Goal: Find specific page/section: Find specific page/section

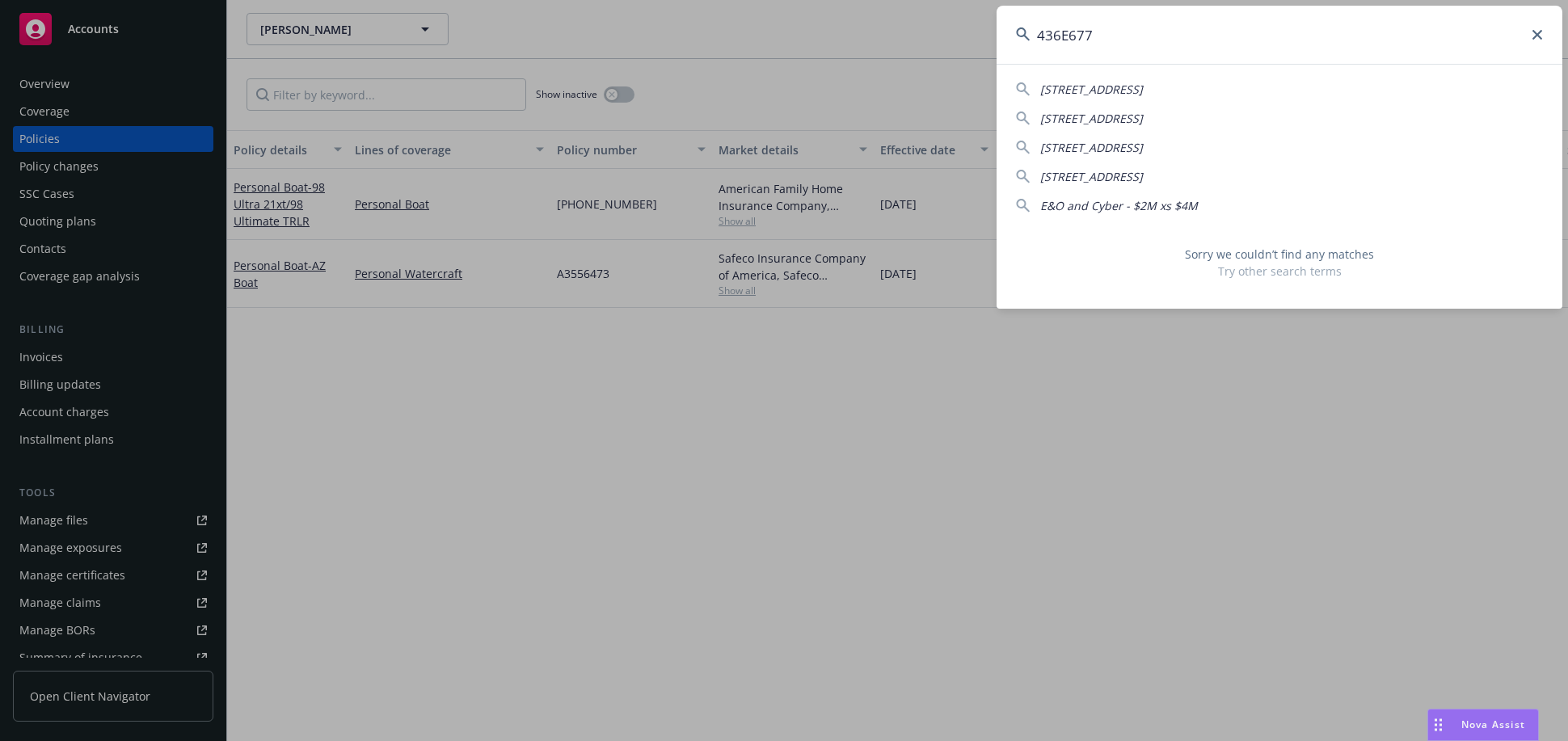
click at [1117, 42] on input "436E677" at bounding box center [1279, 34] width 566 height 58
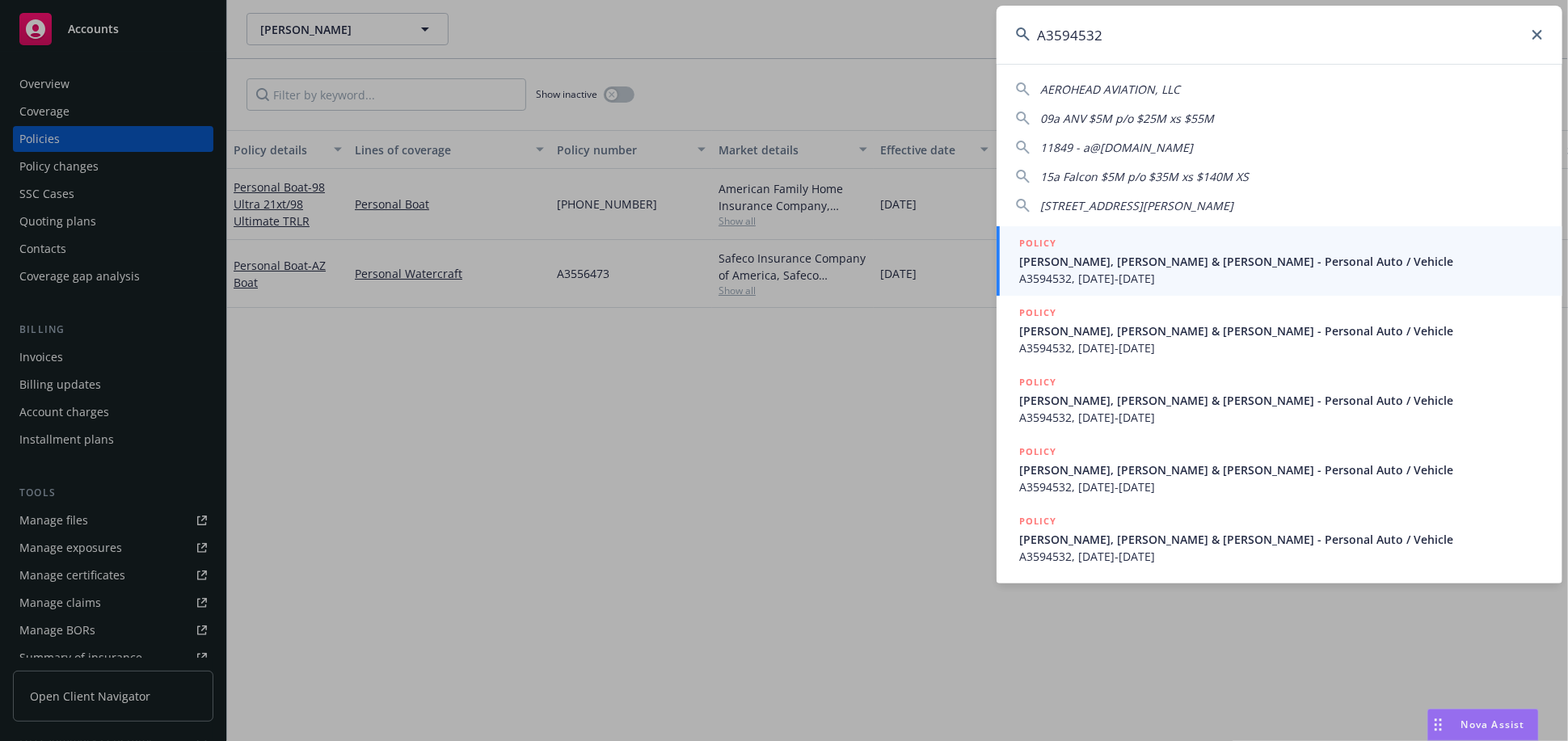
type input "A3594532"
click at [1107, 246] on div "POLICY" at bounding box center [1282, 244] width 524 height 18
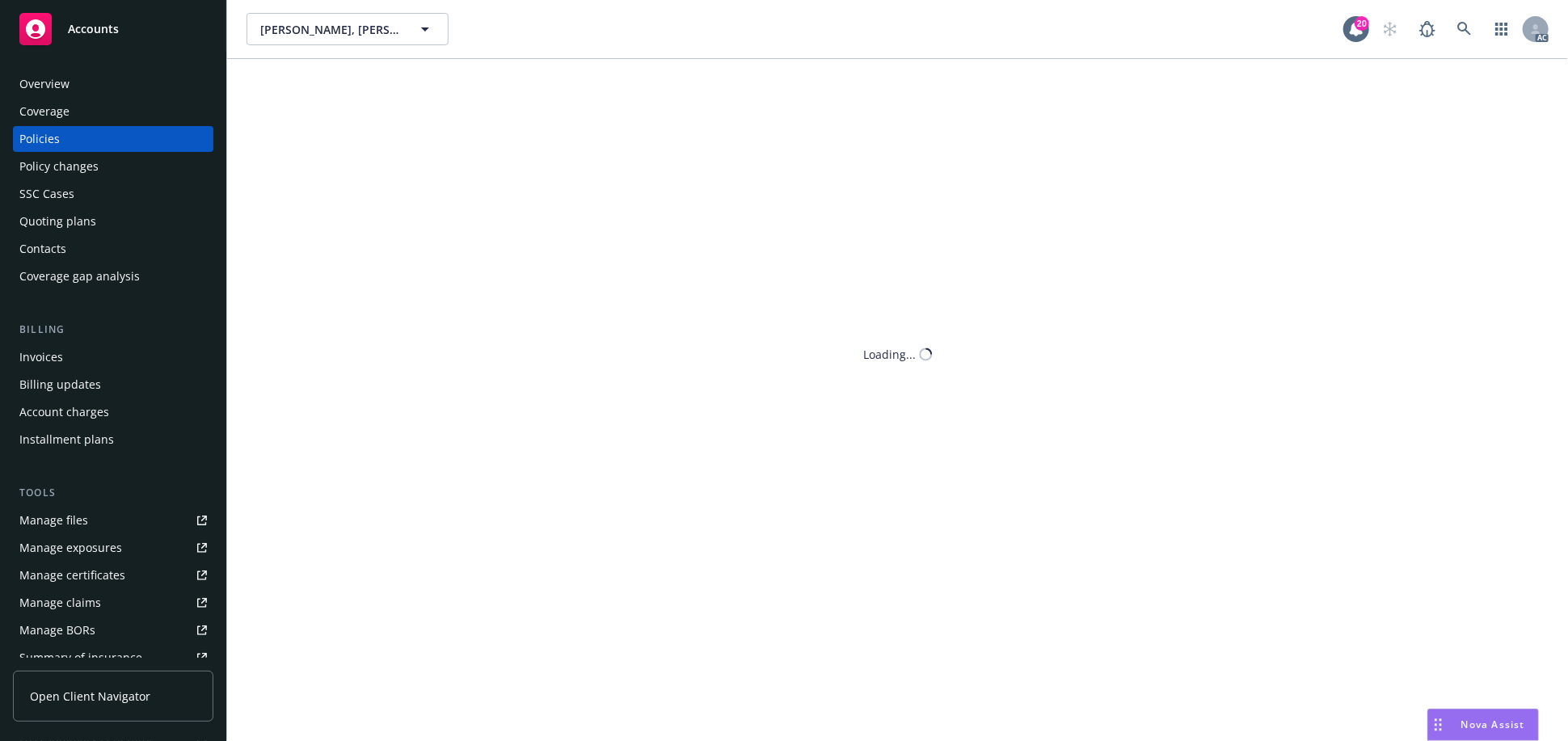
click at [41, 75] on body "Accounts Overview Coverage Policies Policy changes SSC Cases Quoting plans Cont…" at bounding box center [784, 370] width 1568 height 741
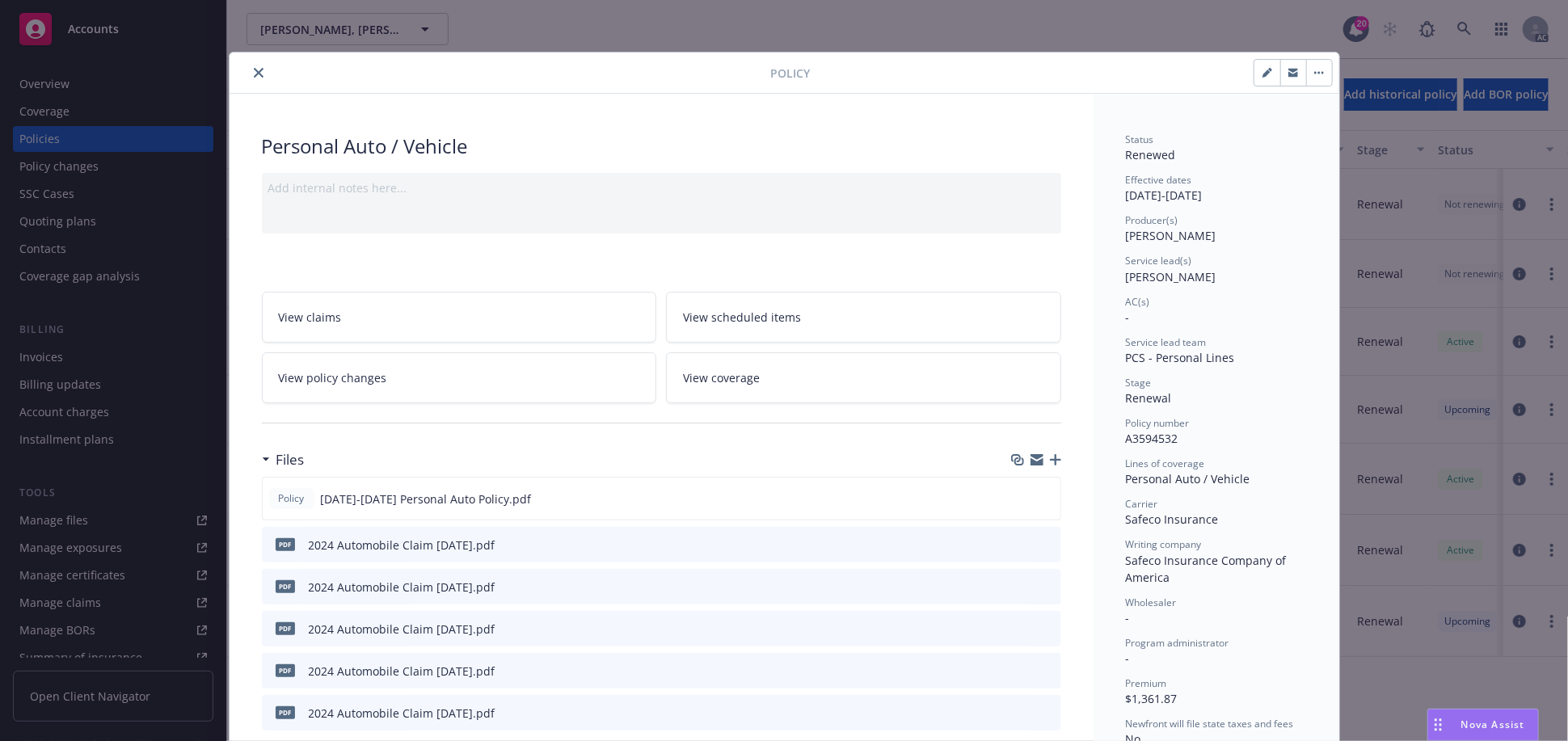
click at [254, 74] on icon "close" at bounding box center [259, 73] width 10 height 10
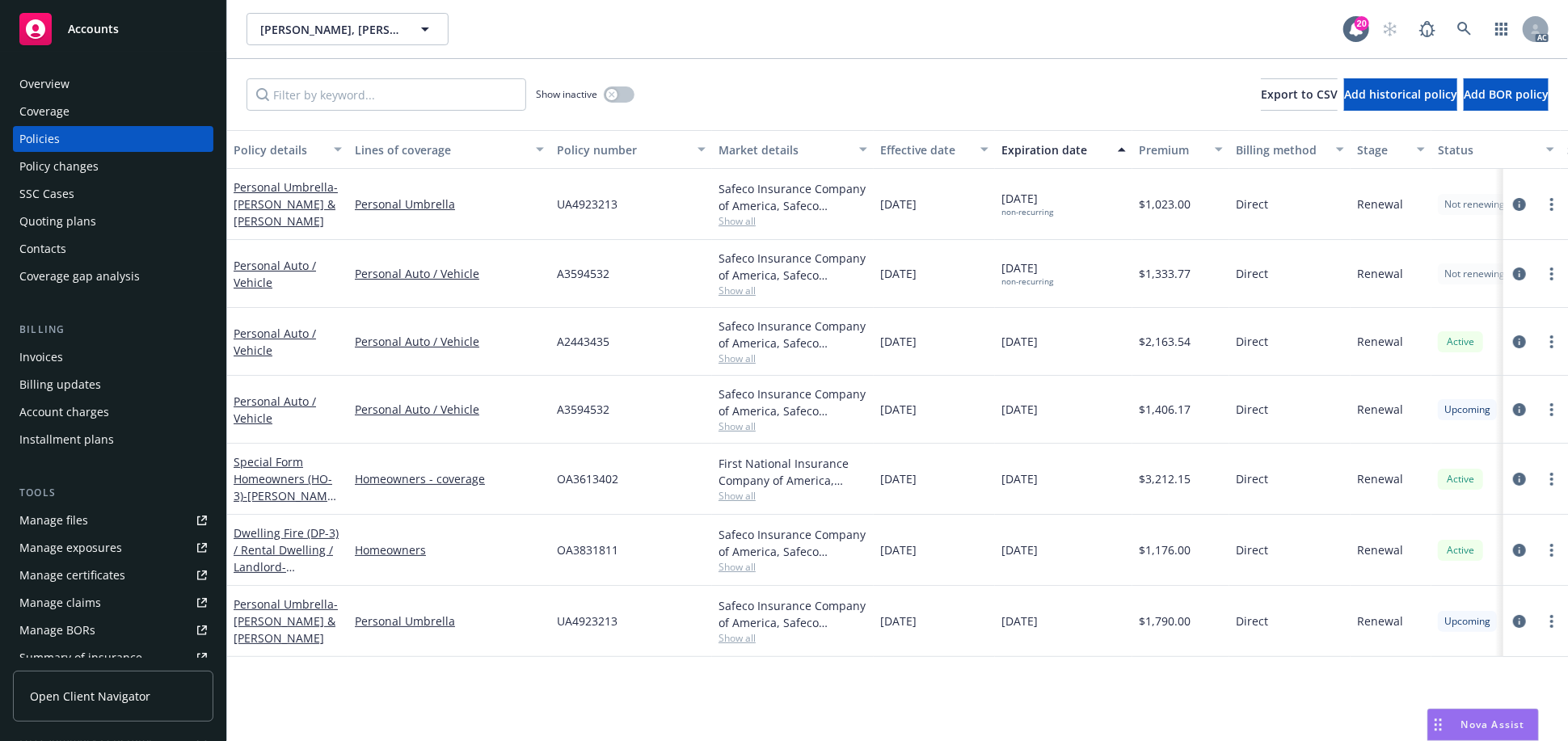
click at [111, 75] on div "Overview" at bounding box center [113, 84] width 187 height 25
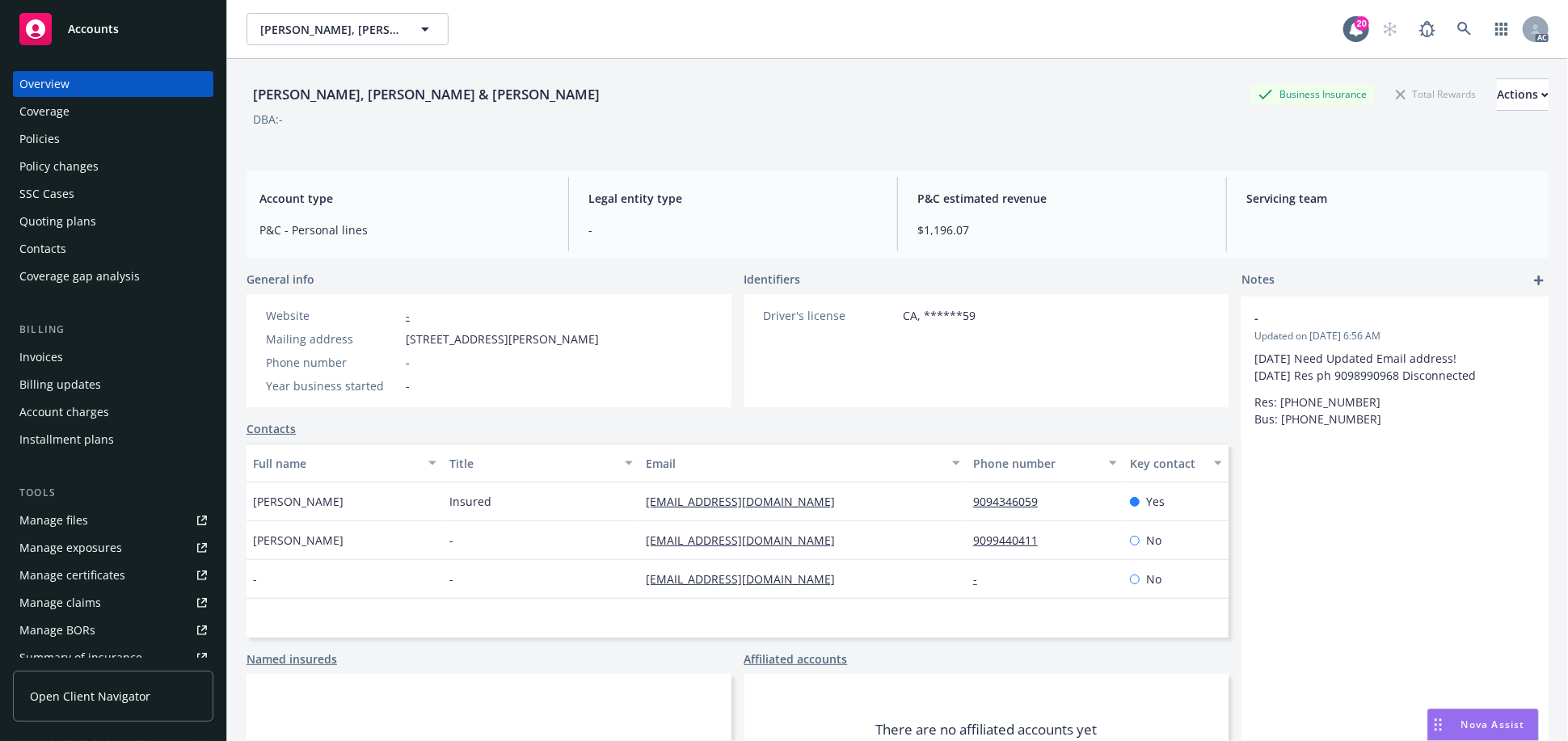
click at [69, 80] on div "Overview" at bounding box center [113, 84] width 187 height 25
